Goal: Check status: Check status

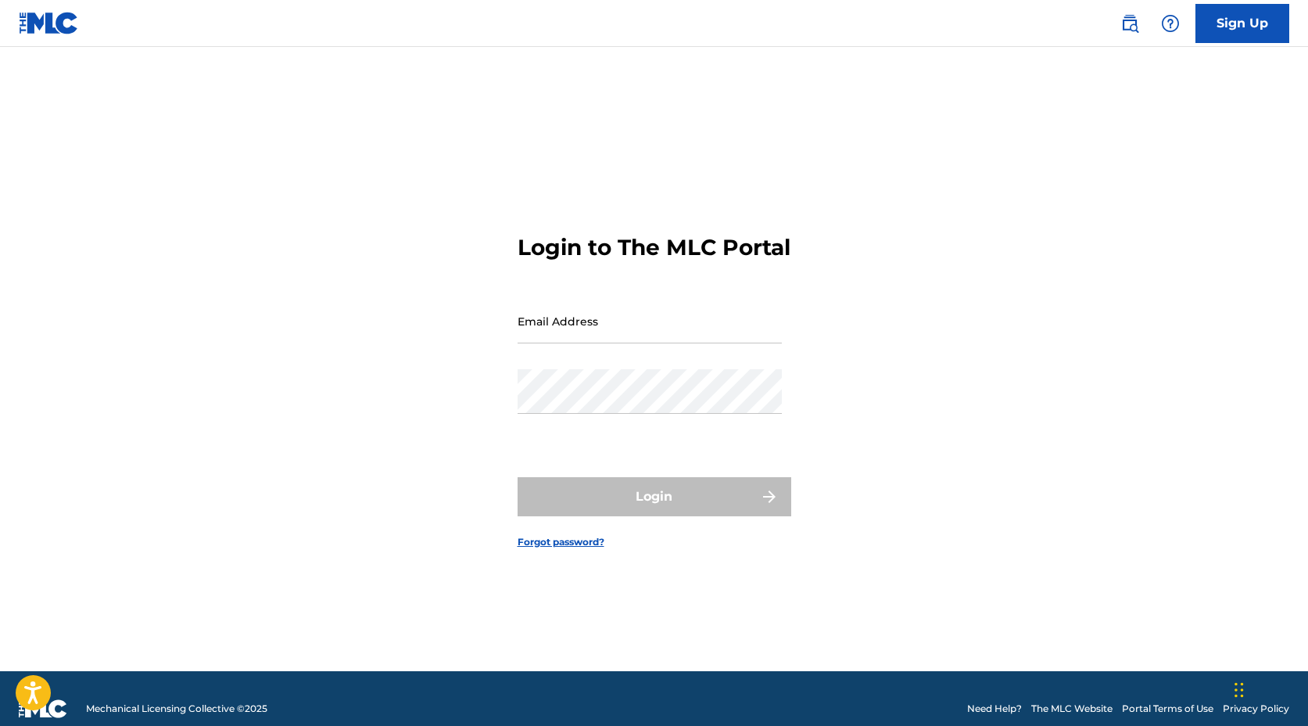
click at [614, 59] on main "Login to The MLC Portal Email Address Password Login Forgot password?" at bounding box center [654, 359] width 1308 height 624
drag, startPoint x: 643, startPoint y: 328, endPoint x: 523, endPoint y: 311, distance: 120.9
click at [522, 311] on input "Email Address" at bounding box center [650, 321] width 264 height 45
click at [528, 325] on input "Email Address" at bounding box center [650, 321] width 264 height 45
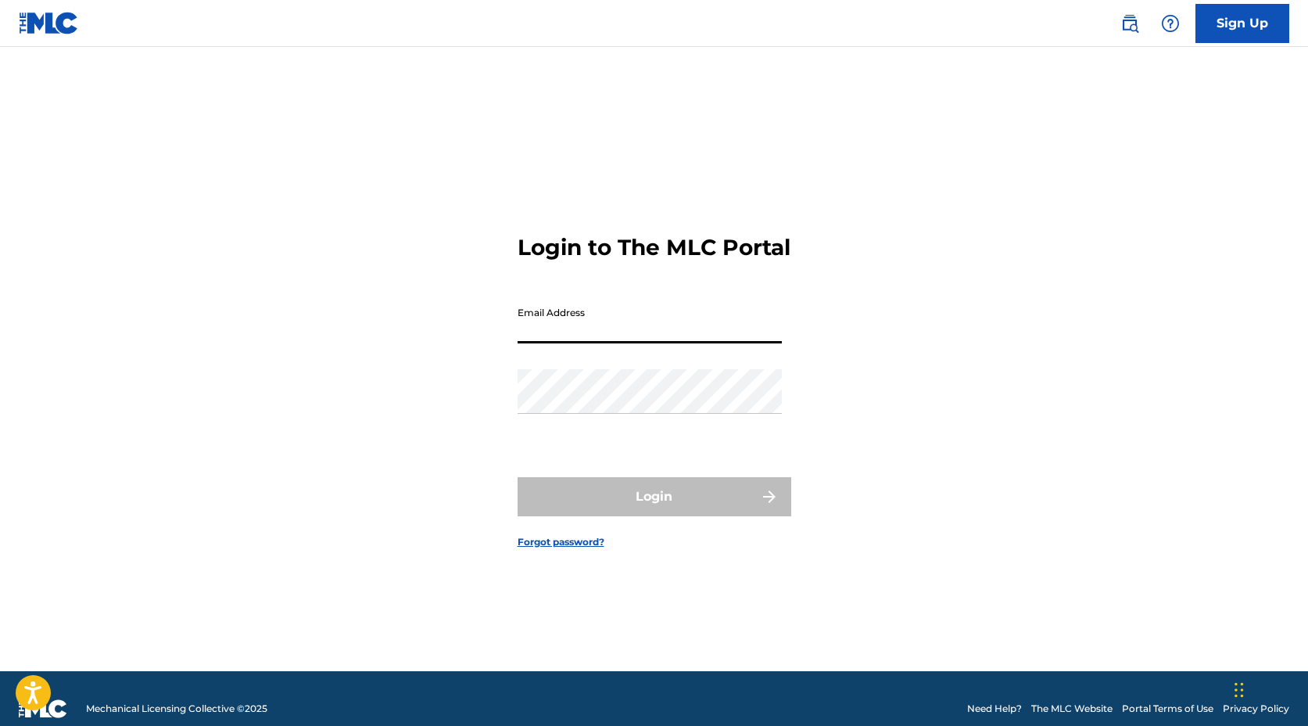
click at [544, 325] on input "Email Address" at bounding box center [650, 321] width 264 height 45
click at [386, 415] on div "Login to The MLC Portal Email Address Password Login Forgot password?" at bounding box center [654, 378] width 1095 height 585
click at [228, 469] on div "Login to The MLC Portal Email Address Password Login Forgot password?" at bounding box center [654, 378] width 1095 height 585
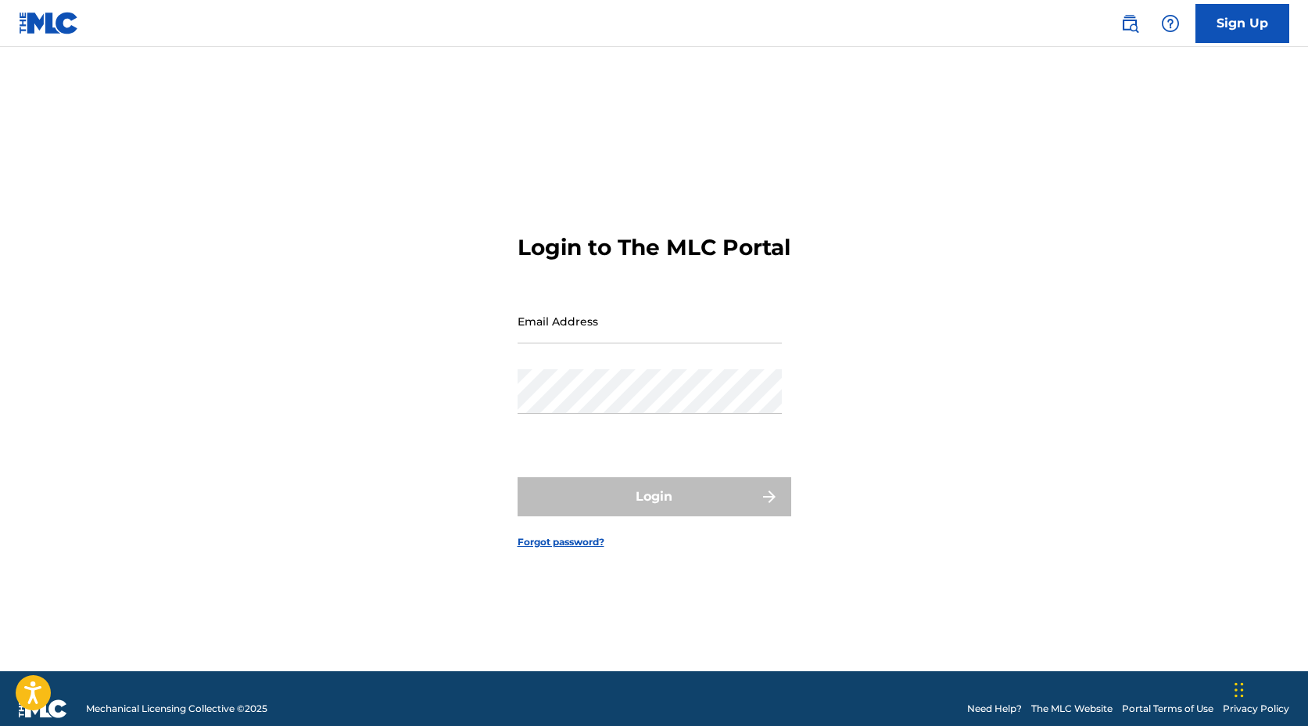
click at [149, 462] on div "Login to The MLC Portal Email Address Password Login Forgot password?" at bounding box center [654, 378] width 1095 height 585
click at [1260, 181] on main "Login to The MLC Portal Email Address Password Login Forgot password?" at bounding box center [654, 359] width 1308 height 624
click at [604, 329] on input "Email Address" at bounding box center [650, 321] width 264 height 45
type input "[EMAIL_ADDRESS][DOMAIN_NAME]"
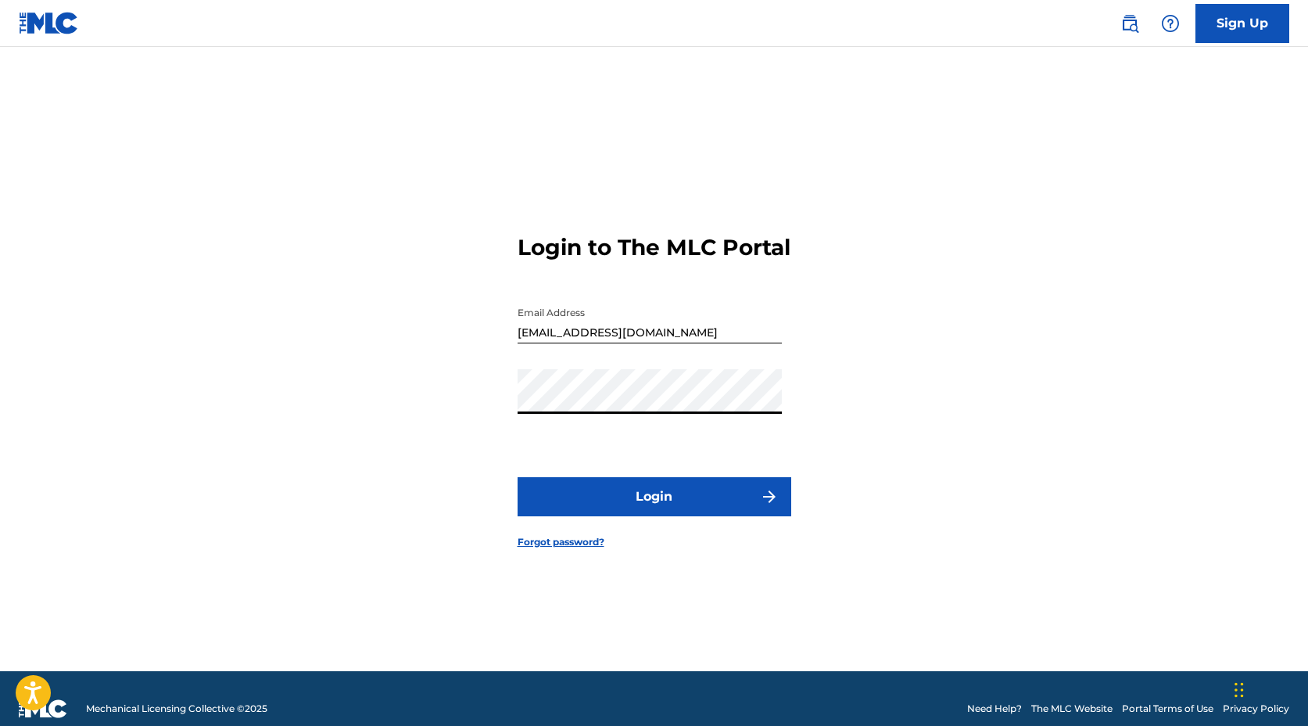
click at [673, 503] on button "Login" at bounding box center [655, 496] width 274 height 39
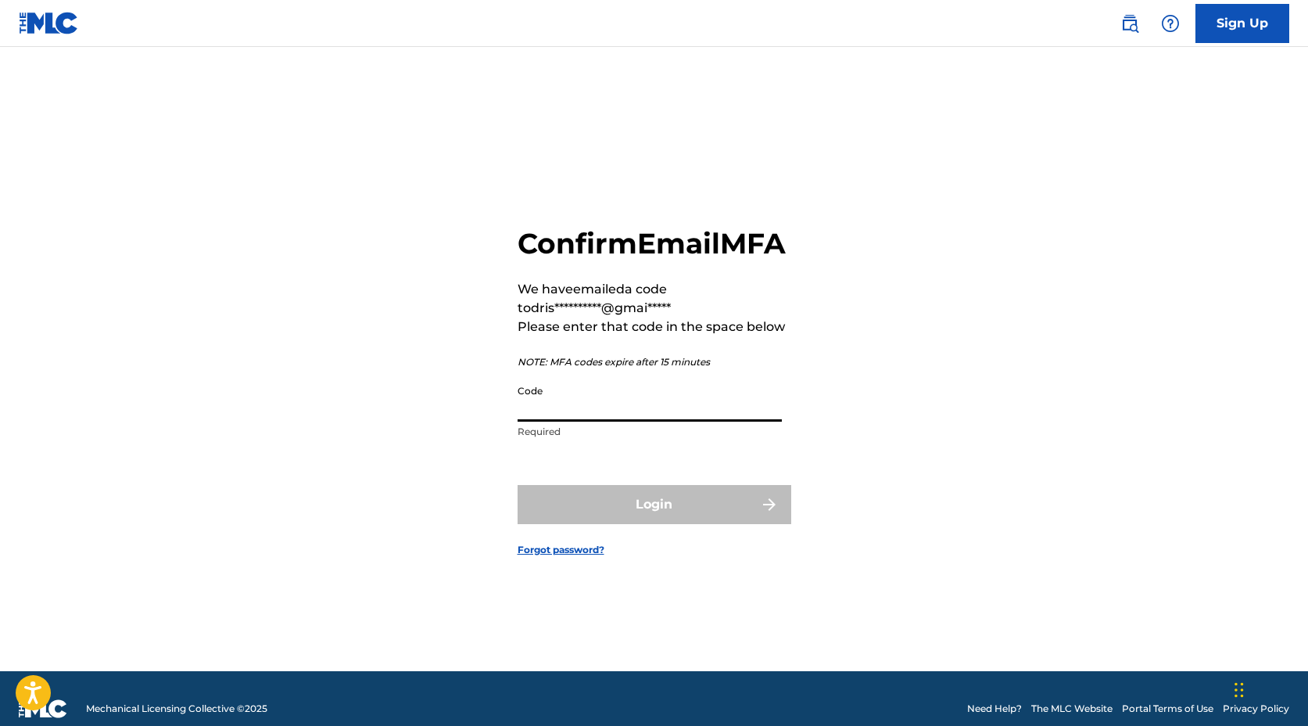
click at [572, 406] on input "Code" at bounding box center [650, 399] width 264 height 45
paste input "320566"
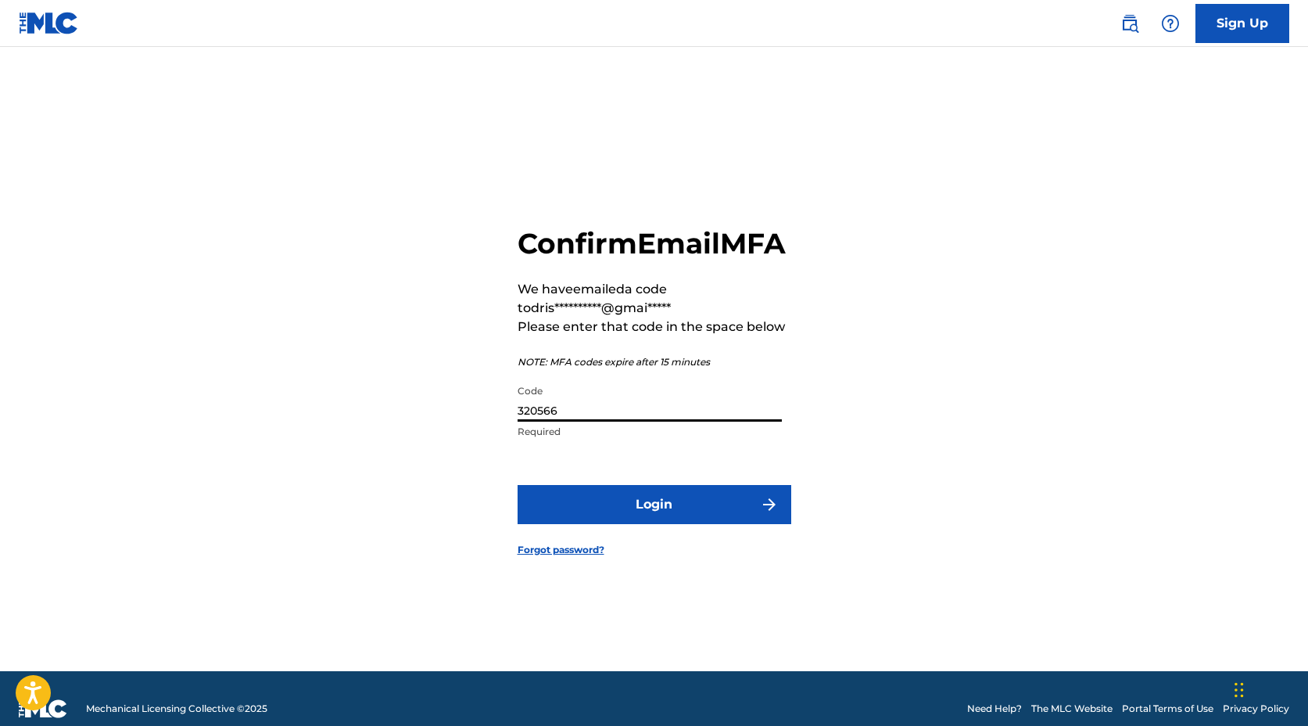
type input "320566"
click at [518, 485] on button "Login" at bounding box center [655, 504] width 274 height 39
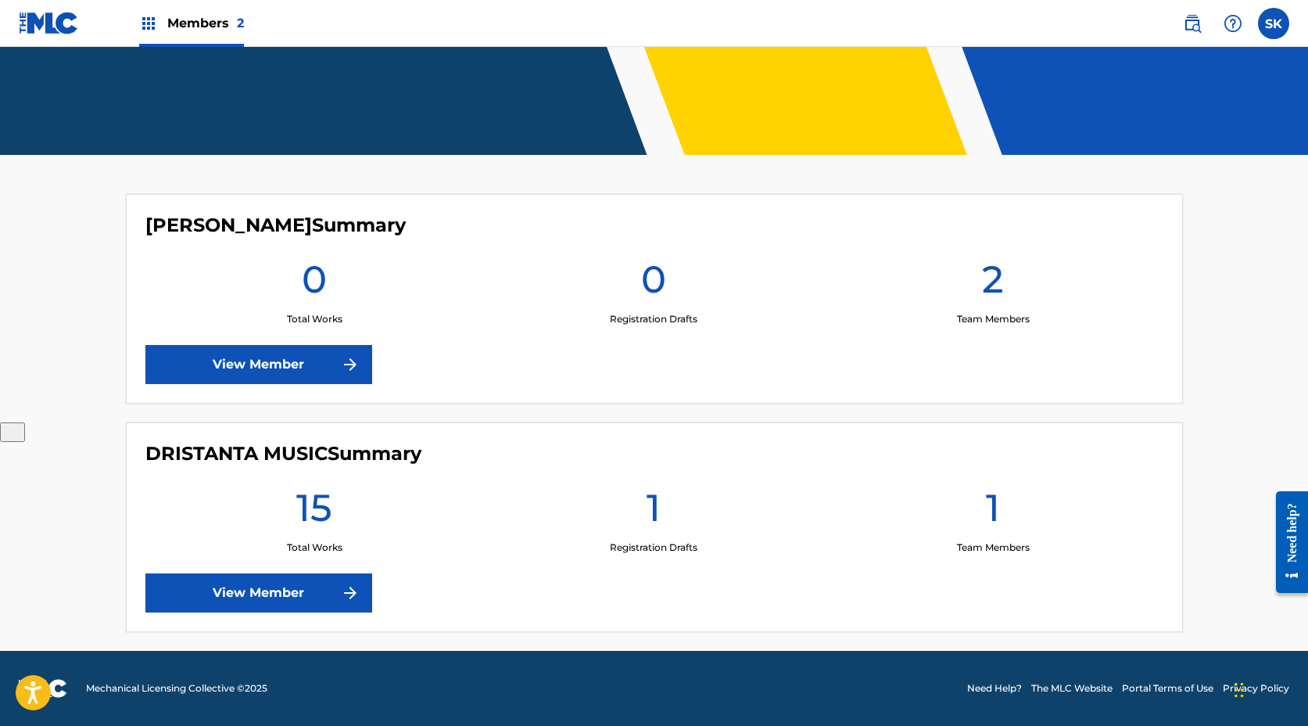
click at [269, 583] on link "View Member" at bounding box center [258, 592] width 227 height 39
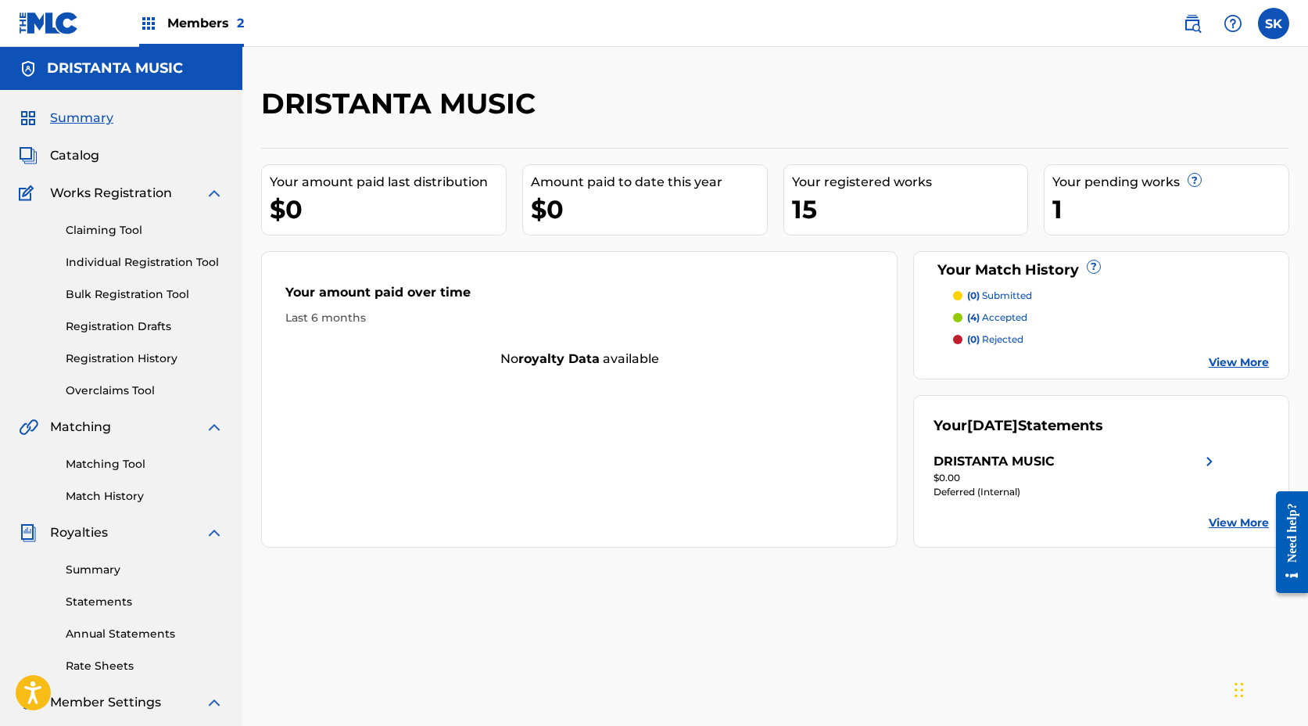
click at [107, 569] on link "Summary" at bounding box center [145, 569] width 158 height 16
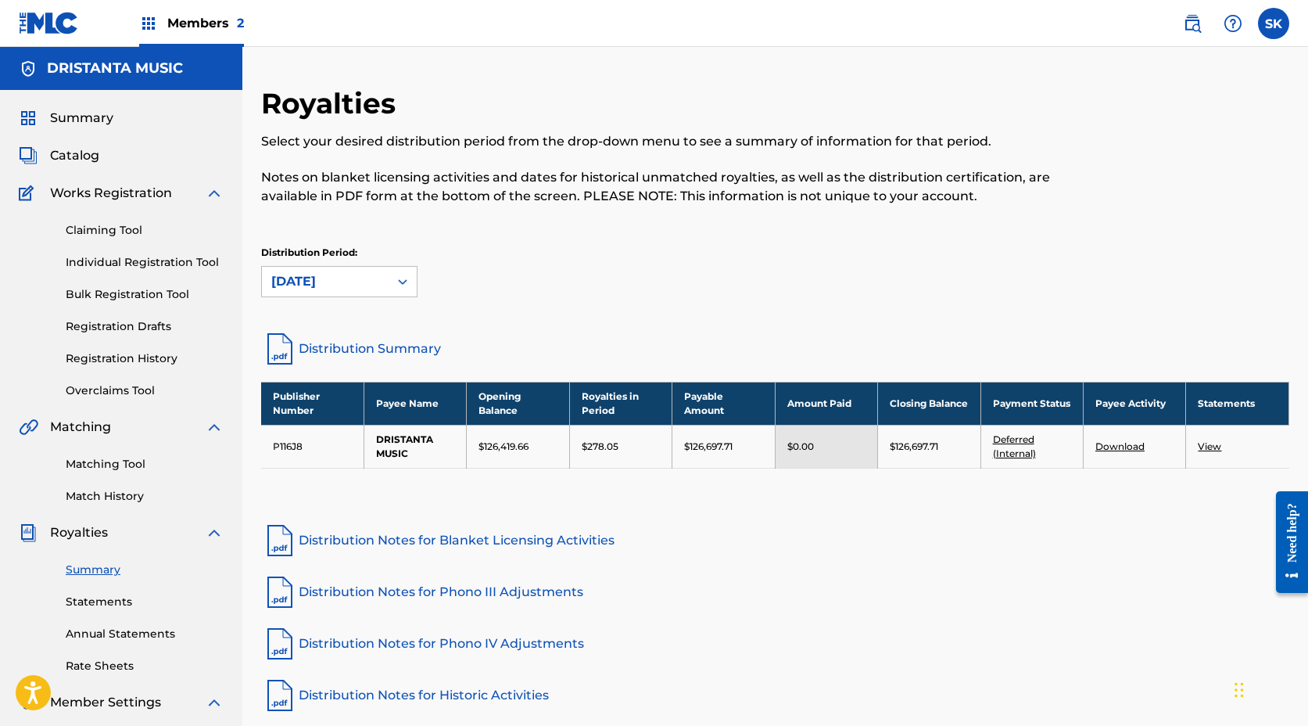
click at [771, 508] on div "Royalties Select your desired distribution period from the drop-down menu to se…" at bounding box center [775, 426] width 1028 height 680
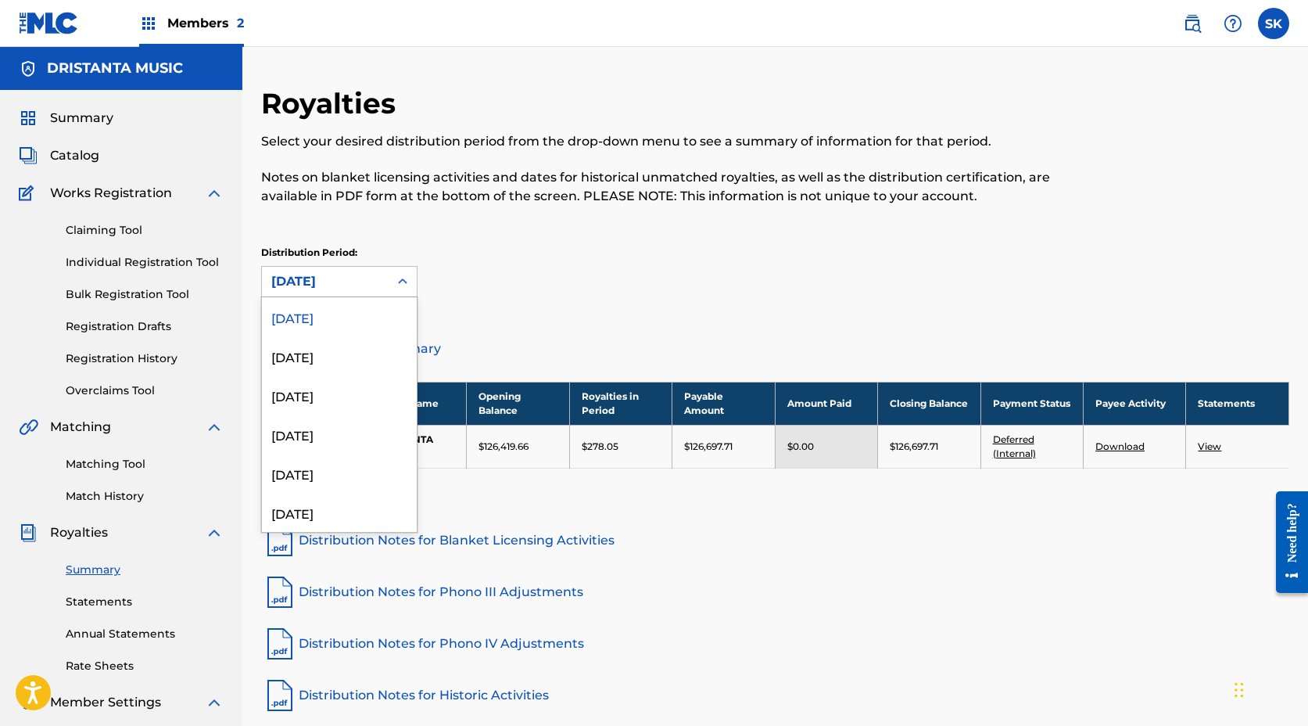
click at [274, 270] on div "[DATE]" at bounding box center [325, 282] width 127 height 30
click at [316, 375] on div "[DATE]" at bounding box center [339, 373] width 155 height 39
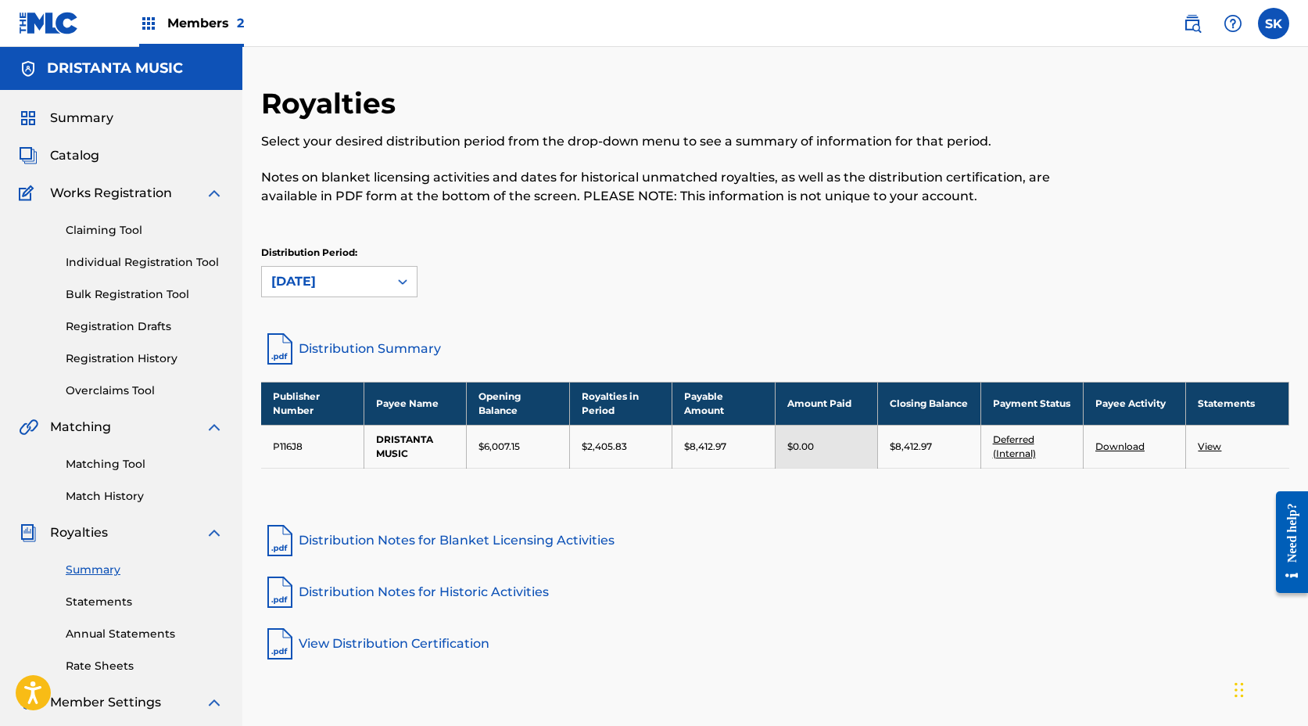
click at [319, 272] on div "[DATE]" at bounding box center [325, 281] width 108 height 19
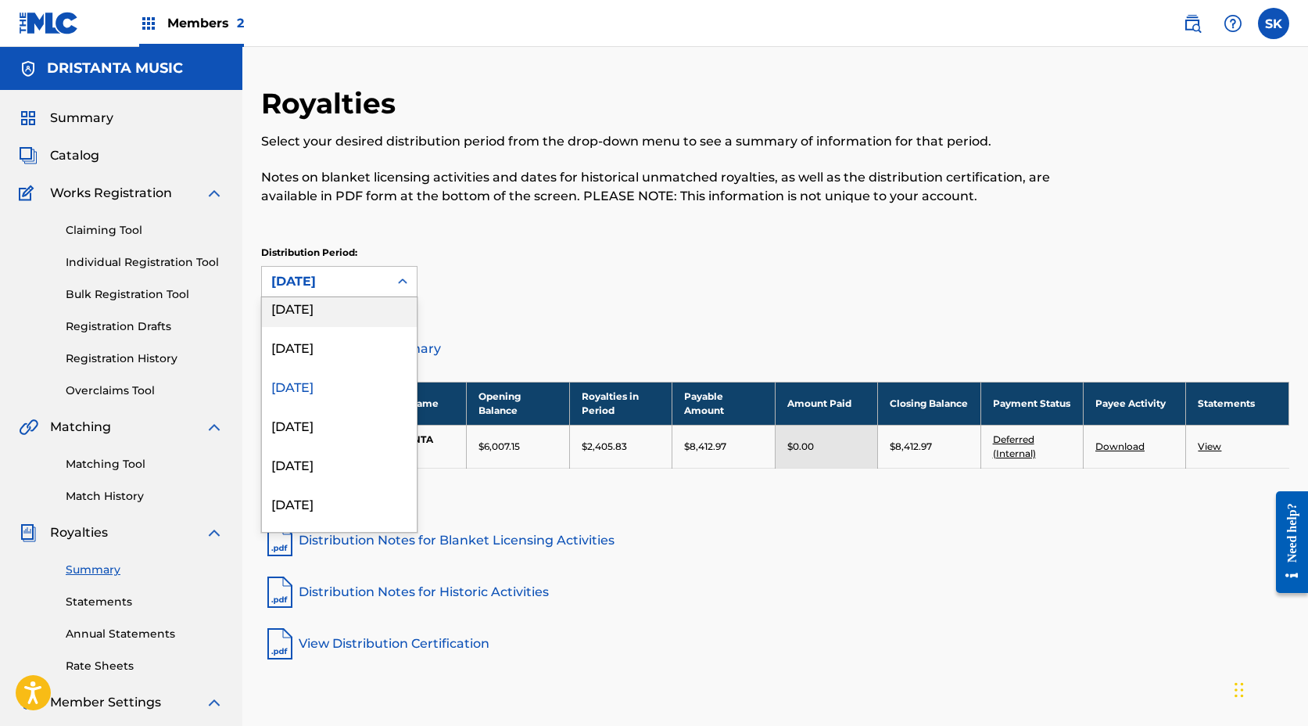
scroll to position [675, 0]
click at [338, 389] on div "[DATE]" at bounding box center [339, 384] width 155 height 39
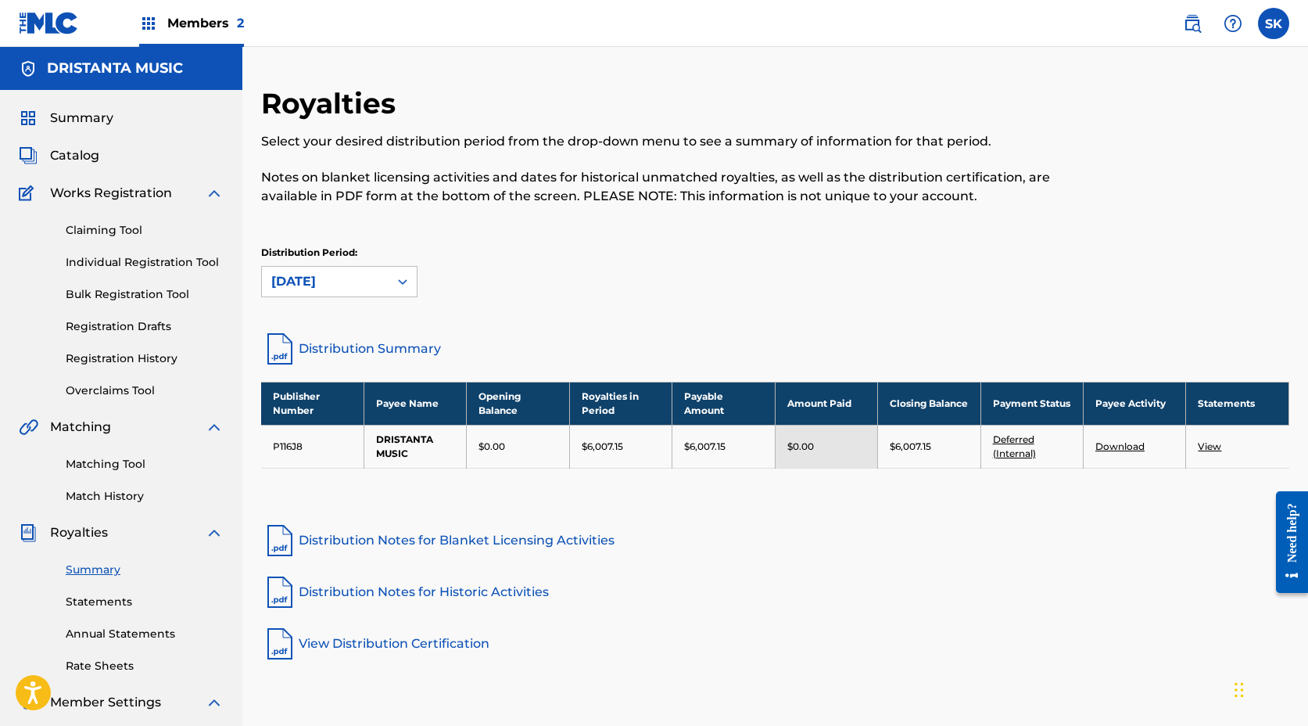
click at [321, 292] on div "[DATE]" at bounding box center [325, 282] width 127 height 30
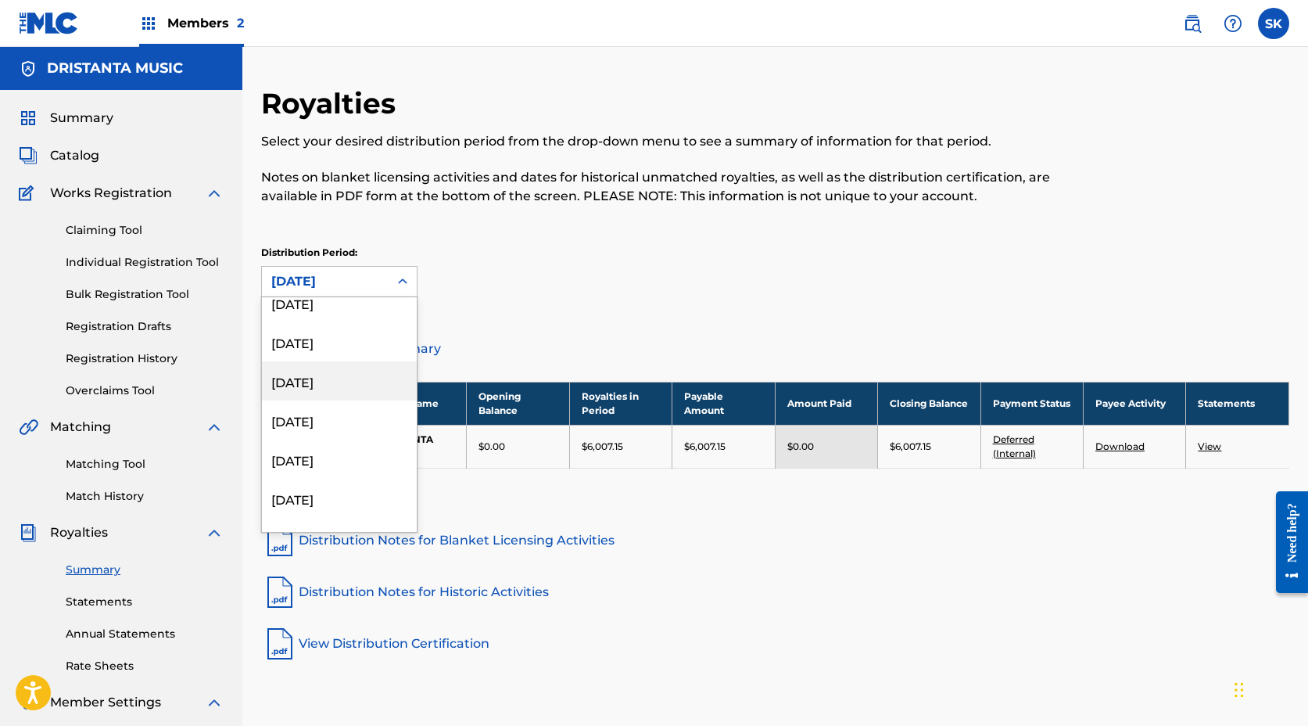
scroll to position [991, 0]
click at [324, 460] on div "[DATE]" at bounding box center [339, 459] width 155 height 39
click at [316, 270] on div "[DATE]" at bounding box center [325, 282] width 127 height 30
click at [326, 457] on div "[DATE]" at bounding box center [339, 460] width 155 height 39
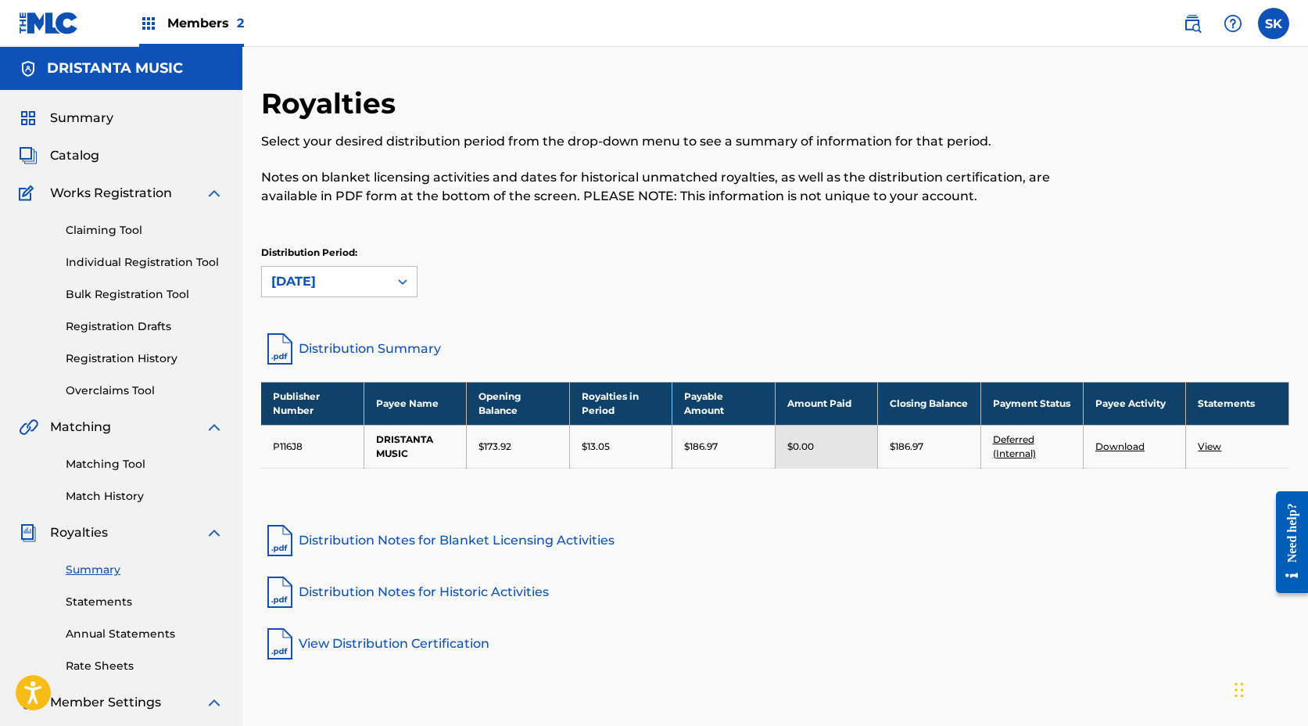
click at [270, 282] on div "[DATE]" at bounding box center [325, 282] width 127 height 30
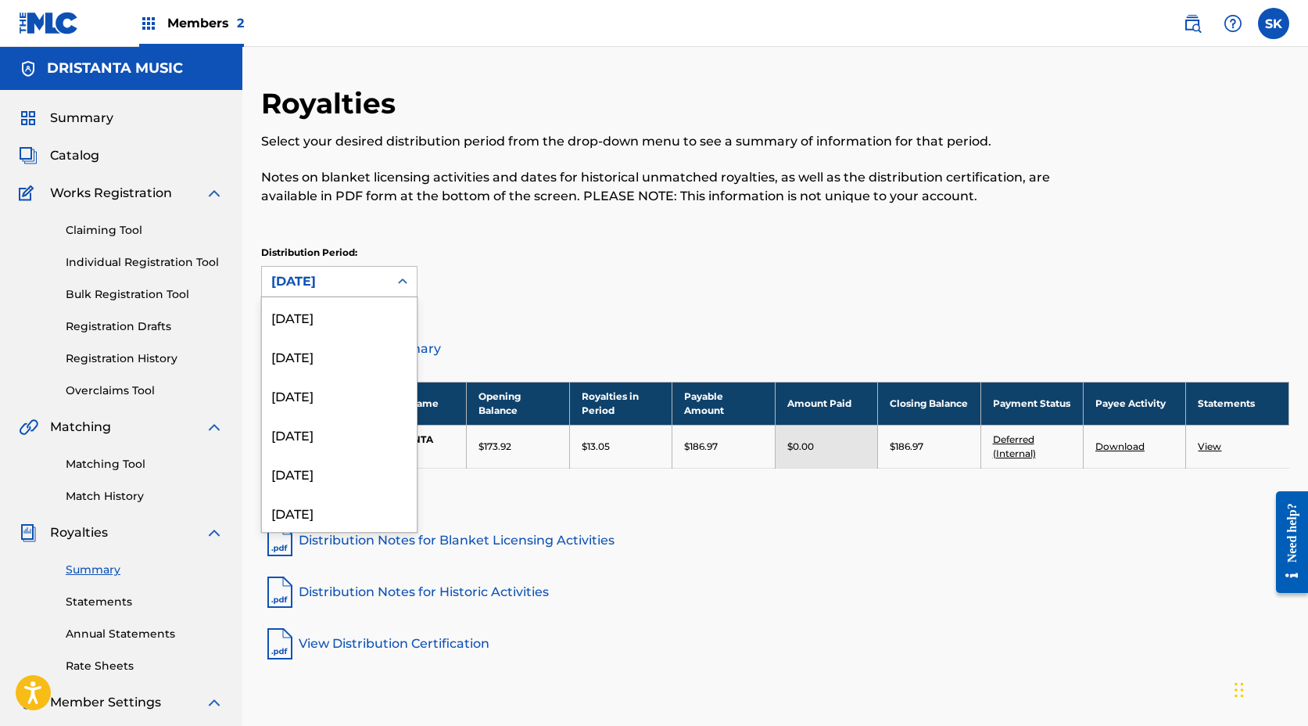
scroll to position [912, 0]
click at [286, 418] on div "[DATE]" at bounding box center [339, 421] width 155 height 39
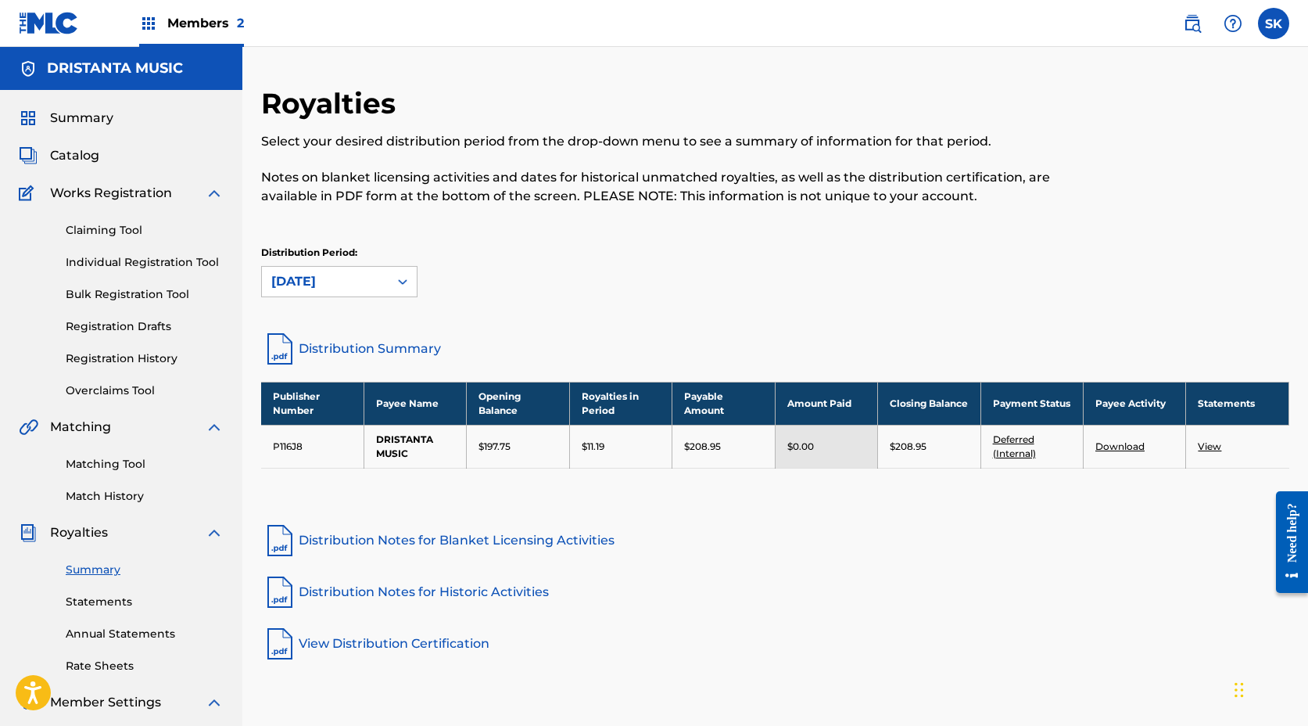
click at [312, 267] on div "[DATE]" at bounding box center [325, 282] width 127 height 30
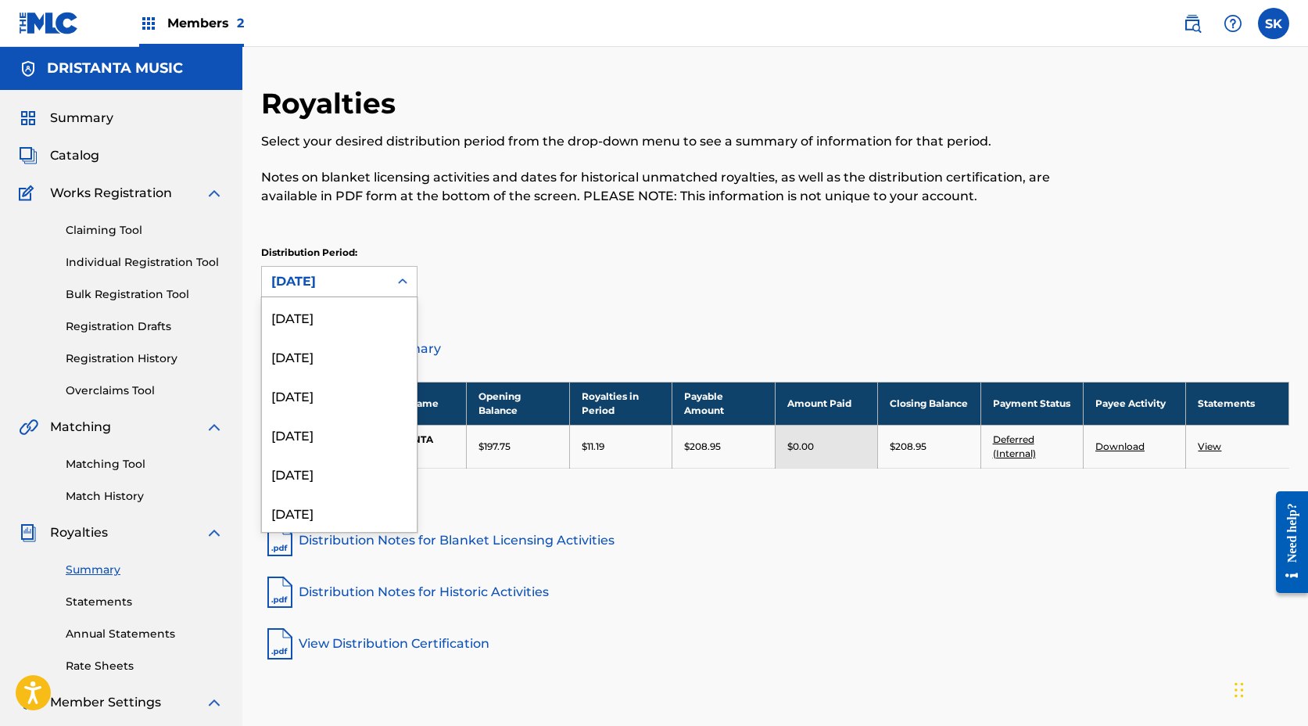
scroll to position [834, 0]
click at [315, 422] on div "[DATE]" at bounding box center [339, 421] width 155 height 39
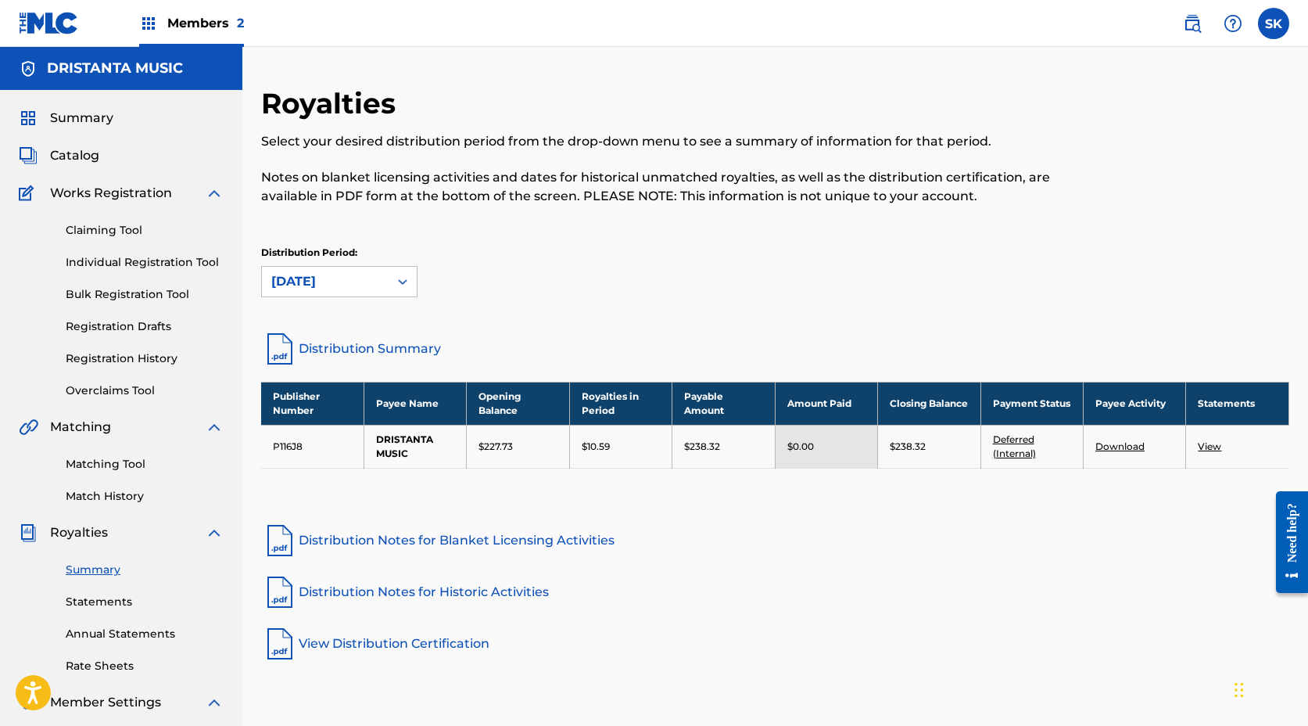
click at [313, 263] on div "Distribution Period: option [DATE], selected. [DATE]" at bounding box center [339, 272] width 156 height 52
click at [313, 277] on div "[DATE]" at bounding box center [325, 281] width 108 height 19
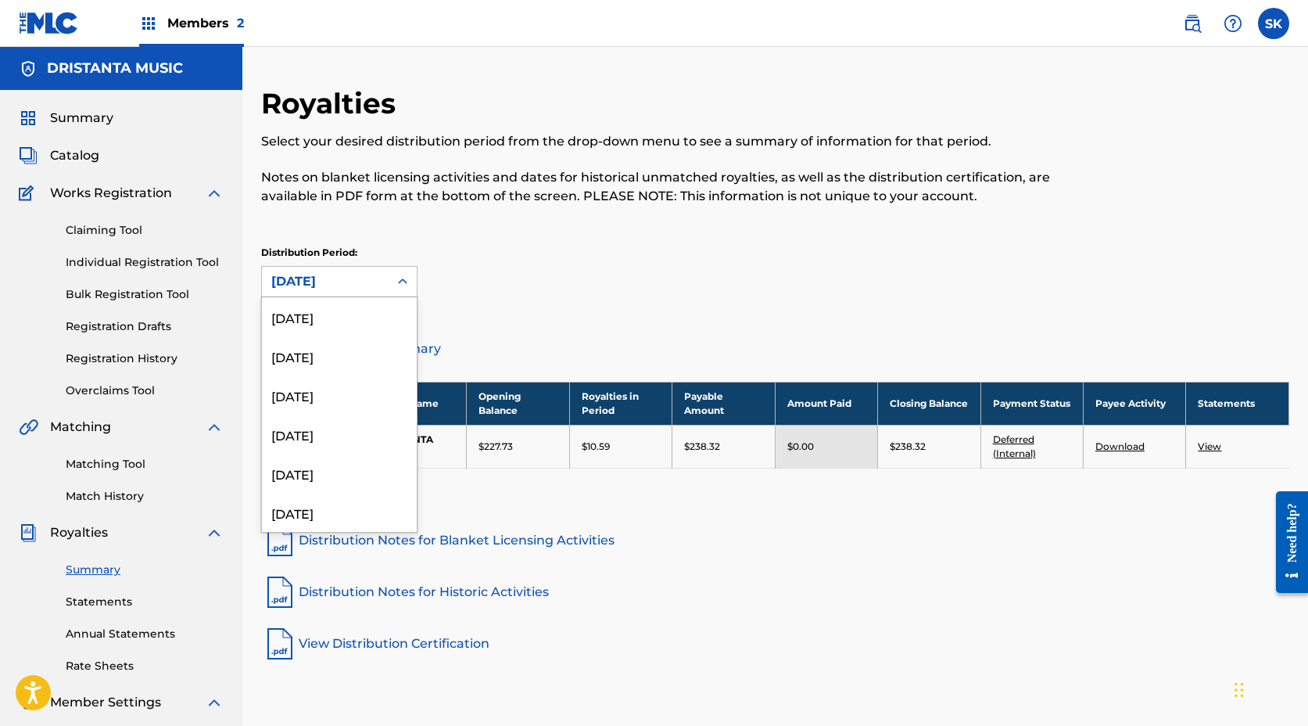
scroll to position [755, 0]
click at [331, 419] on div "[DATE]" at bounding box center [339, 421] width 155 height 39
click at [349, 277] on div "[DATE]" at bounding box center [325, 281] width 108 height 19
click at [339, 436] on div "[DATE]" at bounding box center [339, 421] width 155 height 39
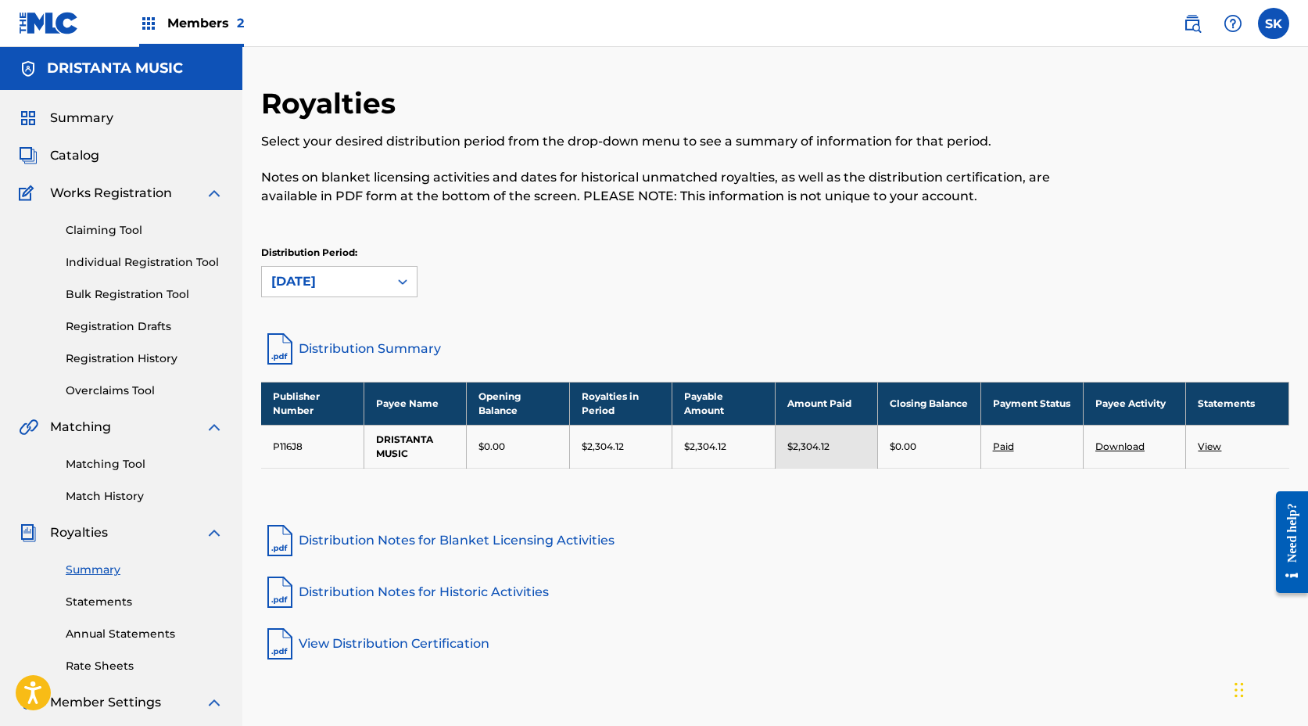
click at [502, 204] on p "Notes on blanket licensing activities and dates for historical unmatched royalt…" at bounding box center [657, 187] width 792 height 38
click at [379, 287] on div "[DATE]" at bounding box center [325, 282] width 127 height 30
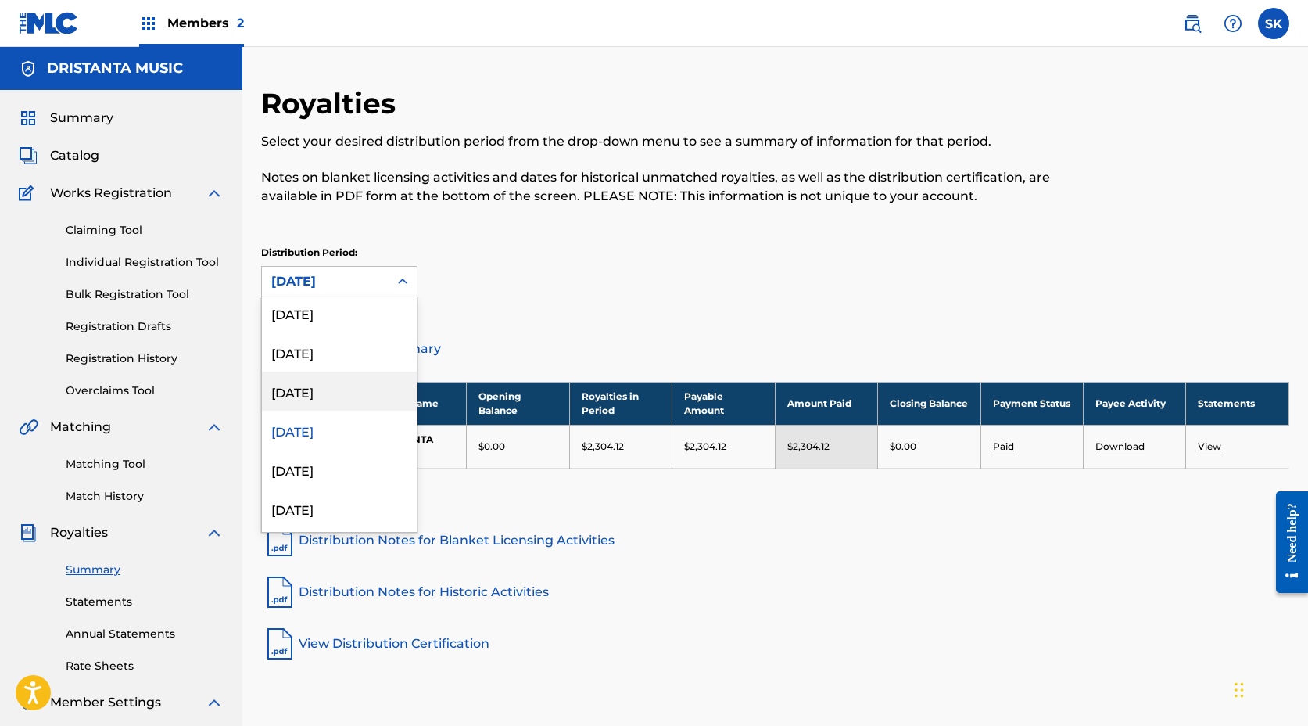
scroll to position [670, 0]
click at [362, 390] on div "[DATE]" at bounding box center [339, 389] width 155 height 39
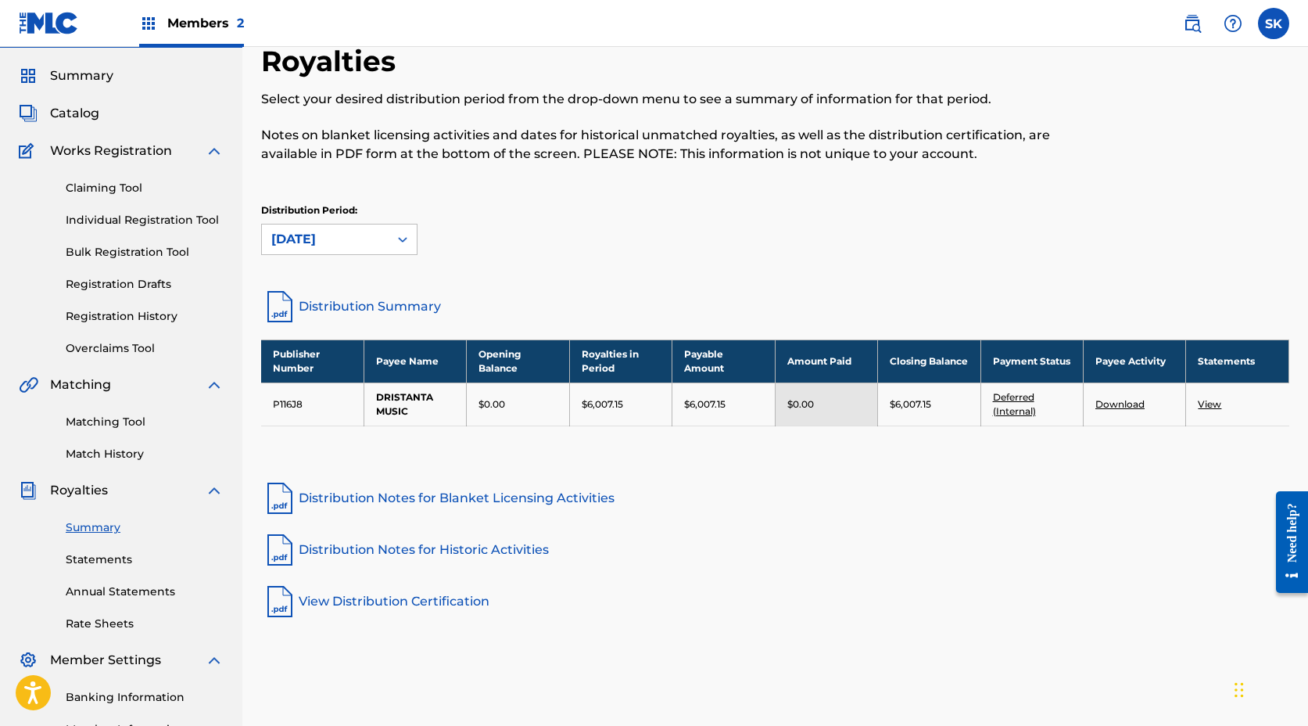
scroll to position [43, 0]
click at [680, 318] on link "Distribution Summary" at bounding box center [775, 306] width 1028 height 38
click at [385, 241] on div "[DATE]" at bounding box center [325, 239] width 127 height 30
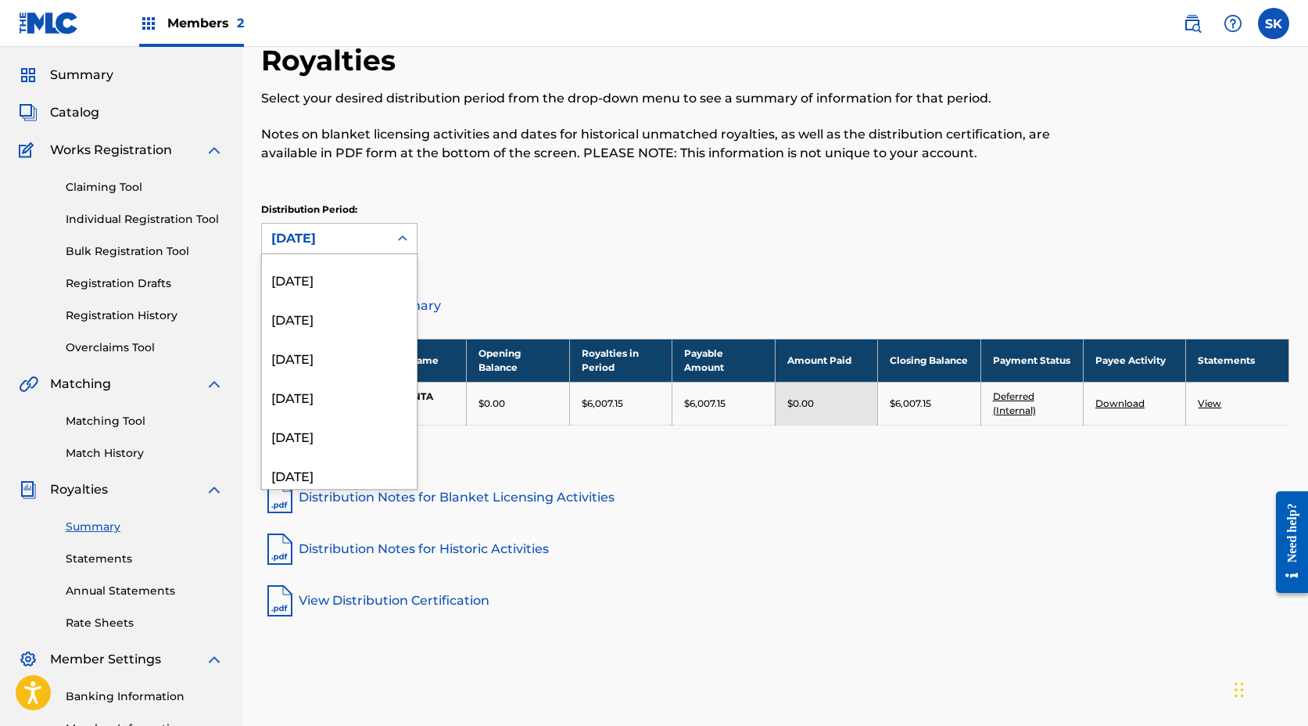
scroll to position [0, 0]
click at [321, 284] on div "[DATE]" at bounding box center [339, 273] width 155 height 39
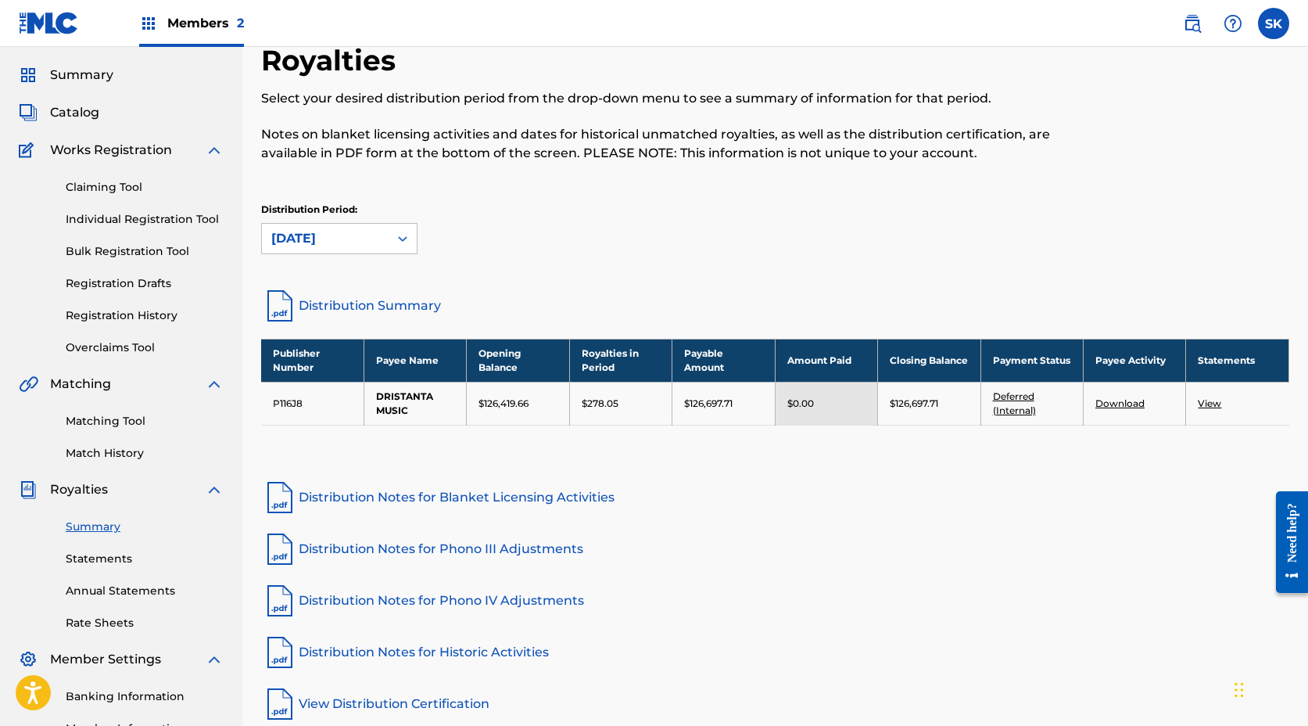
click at [1081, 447] on div "Publisher Number Payee Name Opening Balance Royalties in Period Payable Amount …" at bounding box center [775, 402] width 1028 height 126
